Goal: Transaction & Acquisition: Purchase product/service

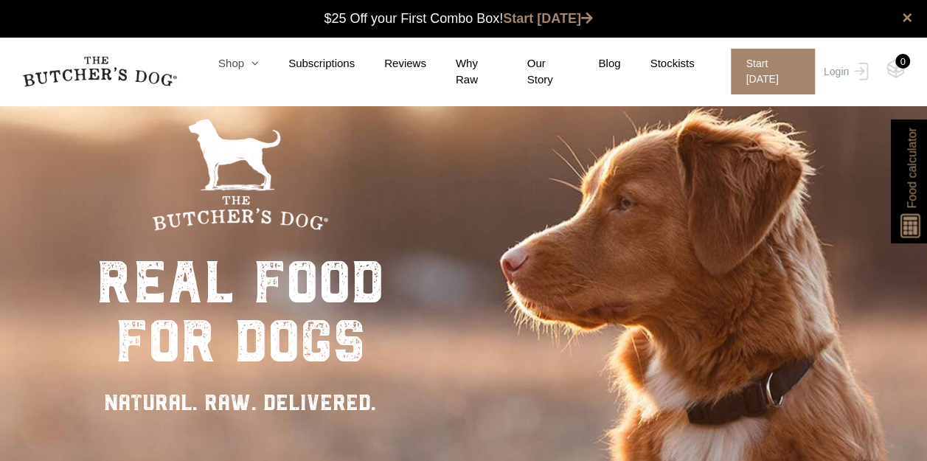
click at [230, 64] on link "Shop" at bounding box center [224, 63] width 70 height 17
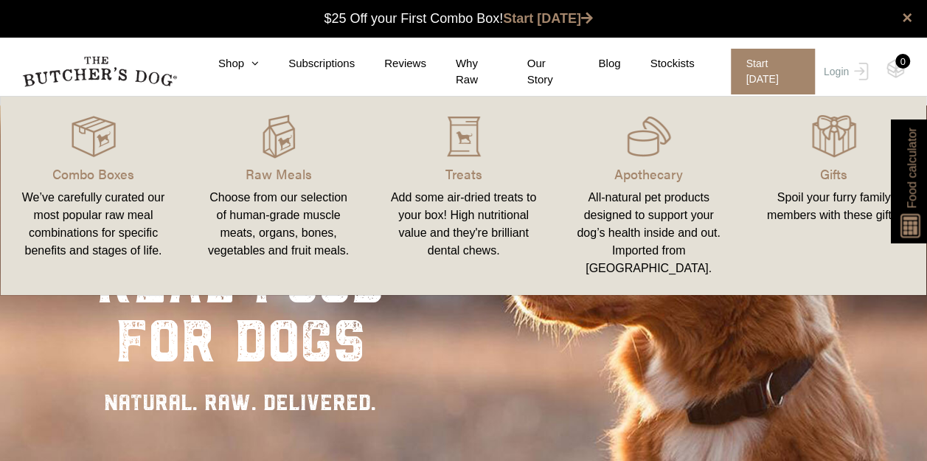
click at [274, 161] on link "Raw Meals Choose from our selection of human-grade muscle meats, organs, bones,…" at bounding box center [278, 195] width 185 height 169
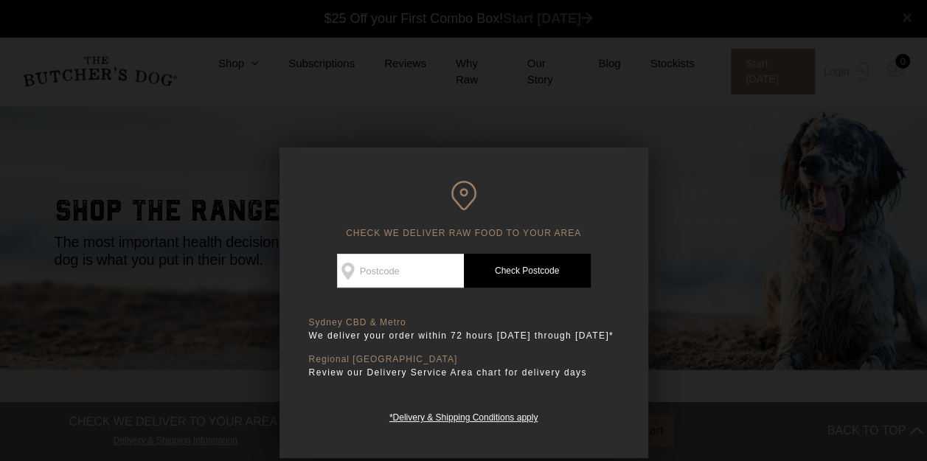
click at [420, 272] on input "Check Availability At" at bounding box center [400, 271] width 127 height 34
type input "2096"
click at [507, 272] on link "Check Postcode" at bounding box center [527, 271] width 127 height 34
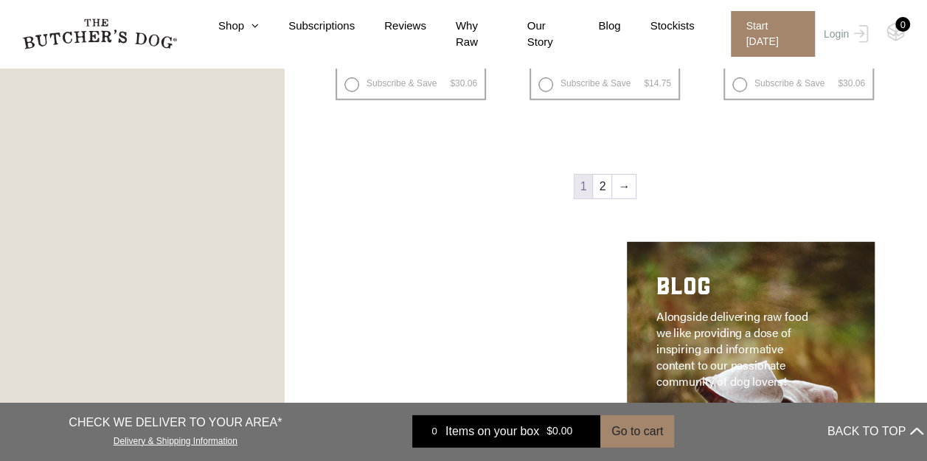
scroll to position [1995, 0]
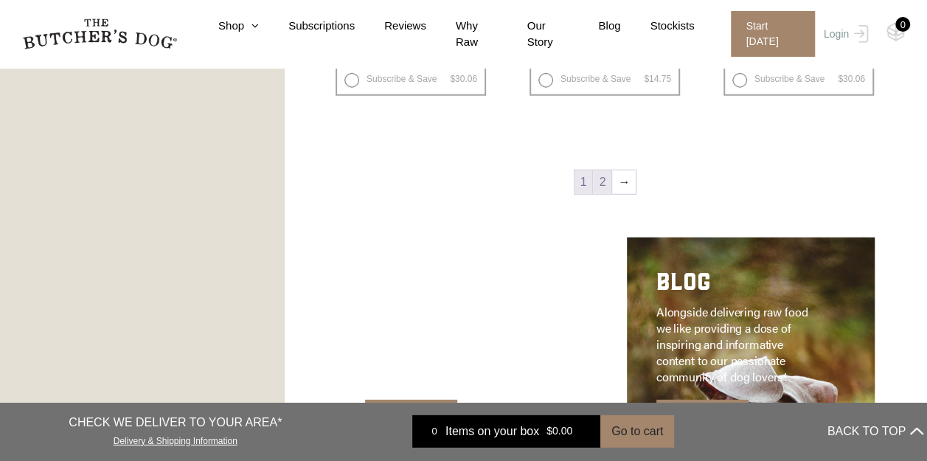
click at [601, 180] on link "2" at bounding box center [602, 182] width 18 height 24
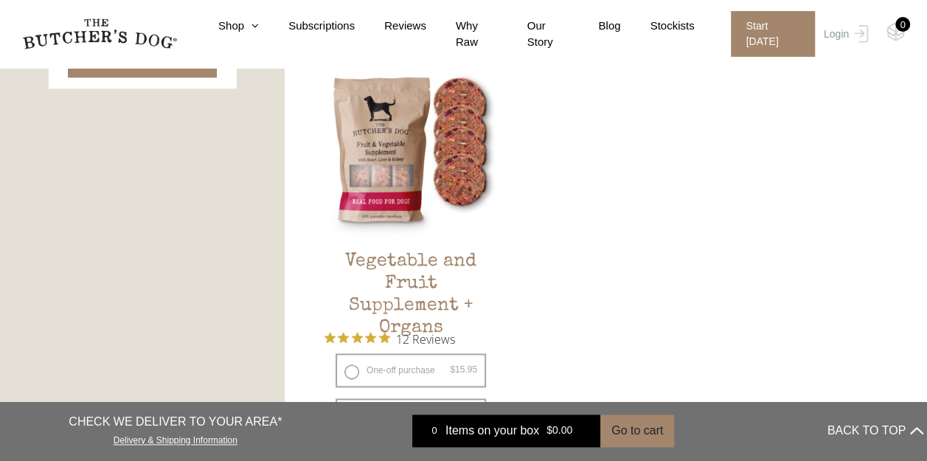
scroll to position [811, 0]
click at [650, 271] on ul "Turkey & Vegetable Balls $ 15.95 — or subscribe and save 7.5% 5 Reviews One-off…" at bounding box center [604, 66] width 561 height 866
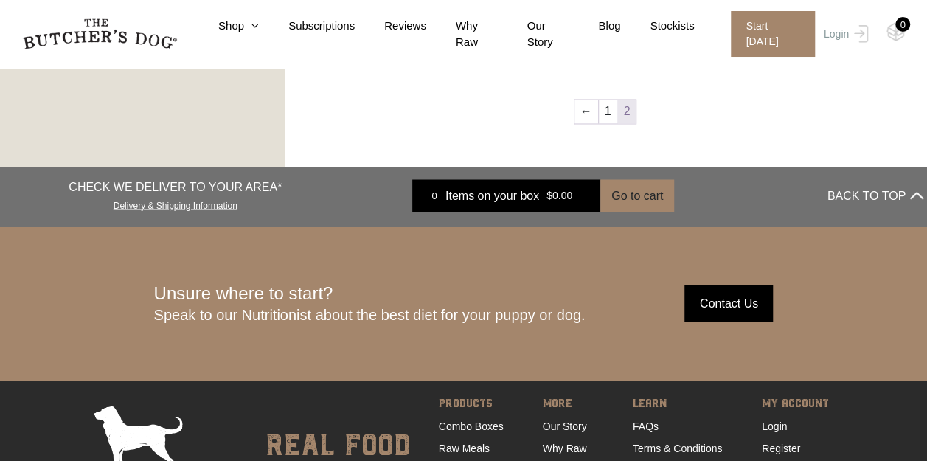
scroll to position [1225, 0]
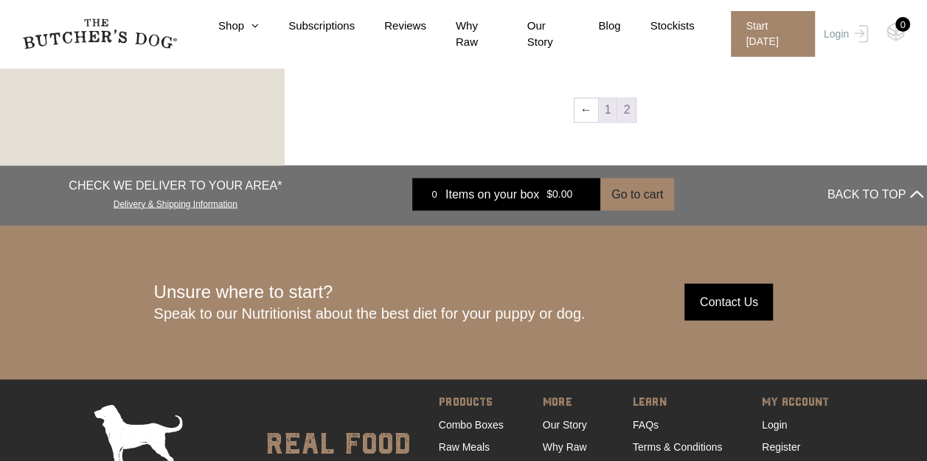
click at [606, 112] on link "1" at bounding box center [608, 110] width 18 height 24
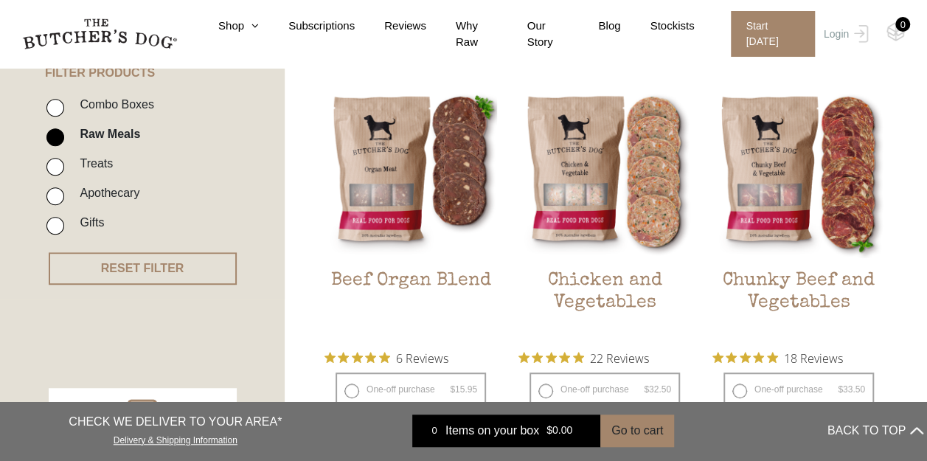
scroll to position [333, 0]
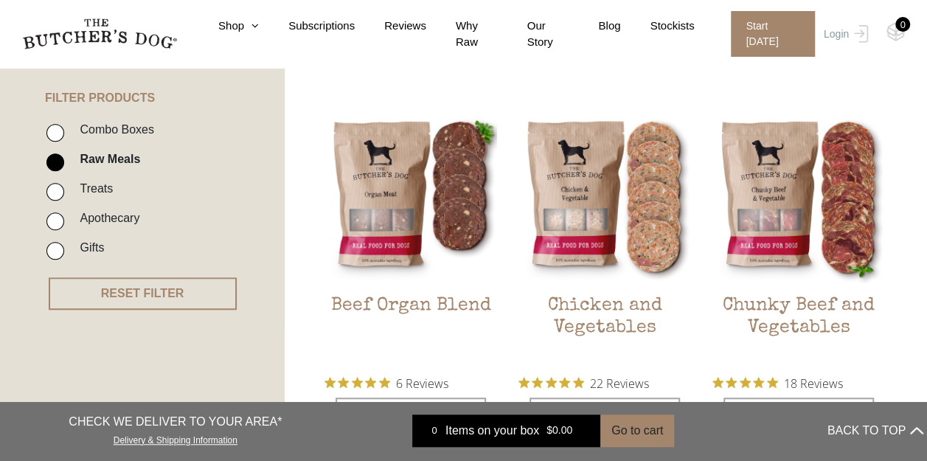
drag, startPoint x: 55, startPoint y: 159, endPoint x: 58, endPoint y: 195, distance: 36.3
click at [58, 195] on ul "Combo Boxes Raw Meals Treats Apothecary Gifts" at bounding box center [164, 192] width 240 height 147
click at [58, 195] on input "Treats" at bounding box center [55, 192] width 18 height 18
checkbox input "true"
click at [51, 160] on input "Raw Meals" at bounding box center [55, 162] width 18 height 18
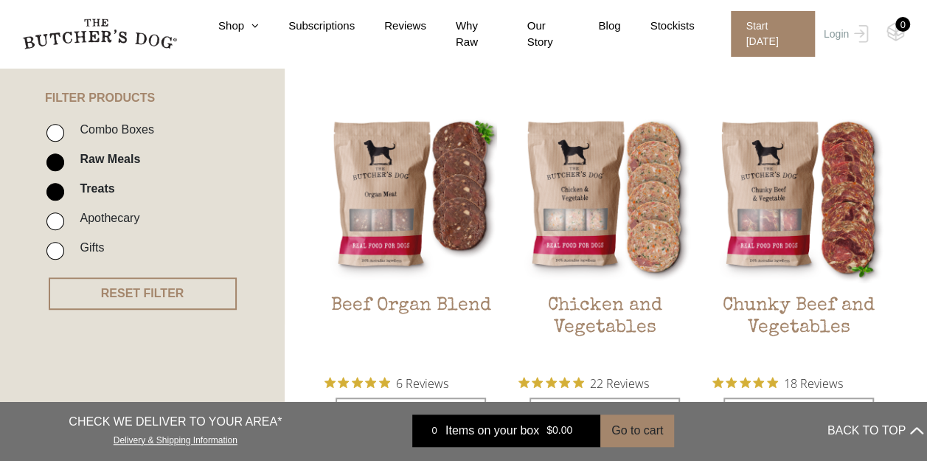
checkbox input "false"
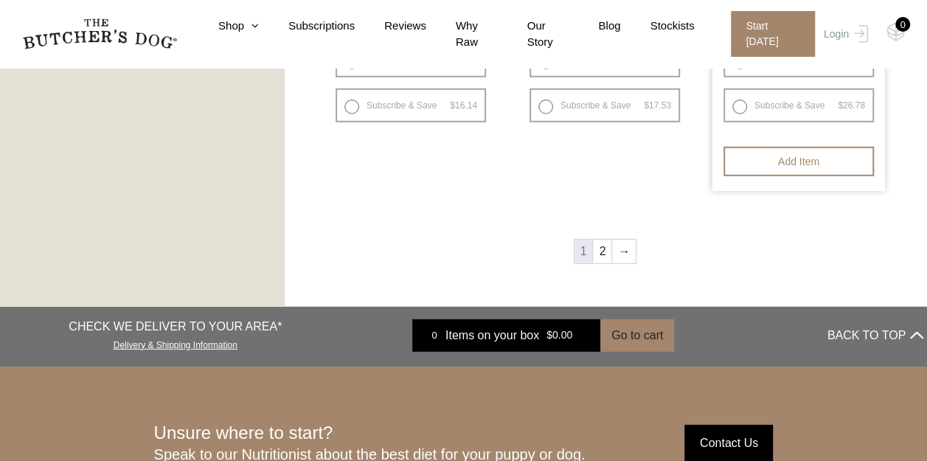
scroll to position [1987, 0]
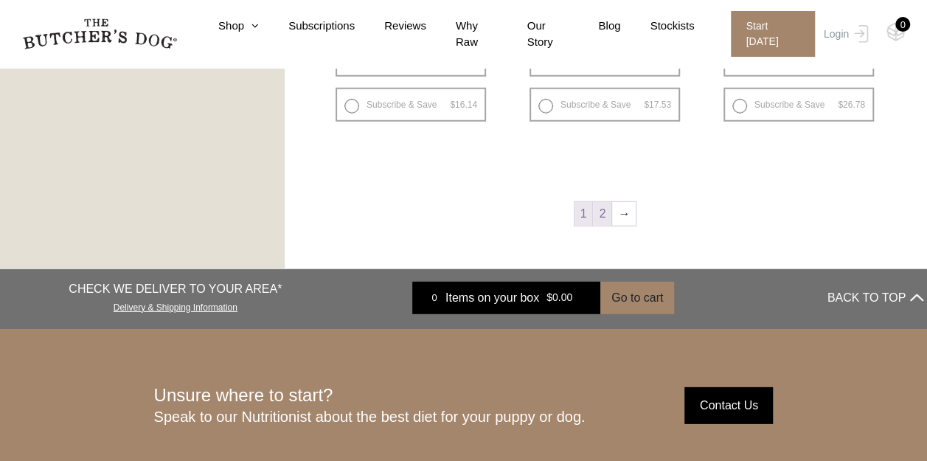
click at [605, 212] on link "2" at bounding box center [602, 214] width 18 height 24
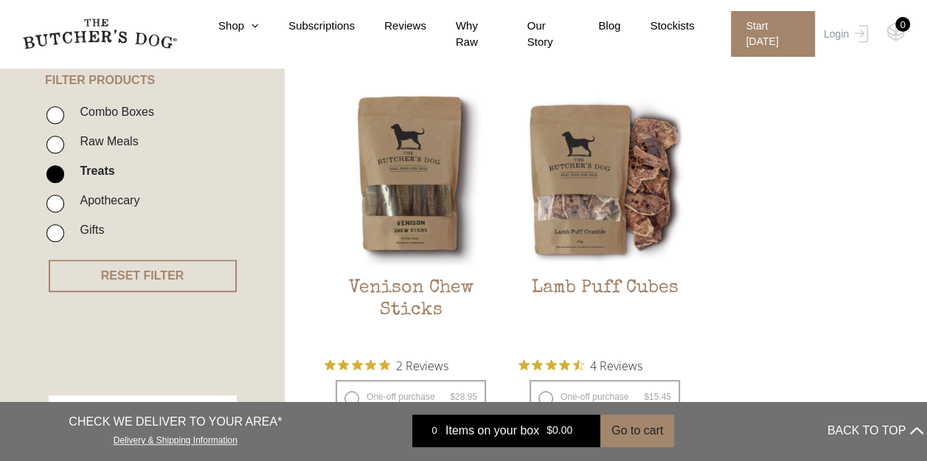
scroll to position [352, 0]
